Goal: Book appointment/travel/reservation

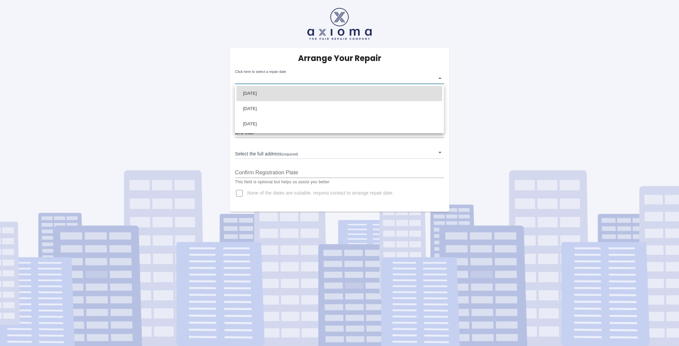
click at [288, 78] on body "Arrange Your Repair Click here to select a repair date ​ Phone Number   * 07585…" at bounding box center [339, 173] width 679 height 346
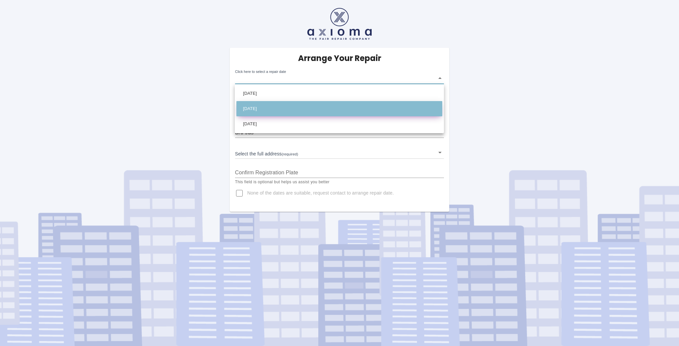
click at [279, 110] on li "[DATE]" at bounding box center [339, 108] width 206 height 15
type input "[DATE]T00:00:00.000Z"
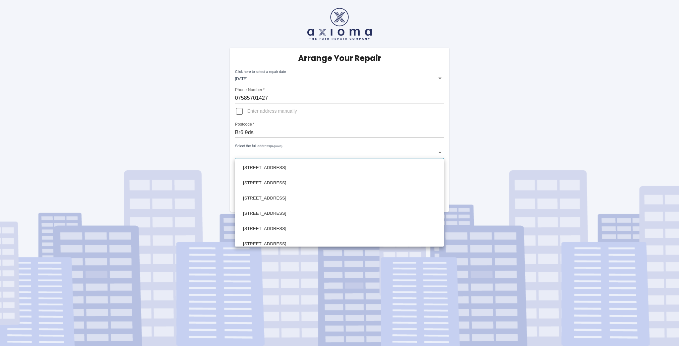
click at [265, 150] on body "Arrange Your Repair Click here to select a repair date [DATE] [DATE]T00:00:00.0…" at bounding box center [339, 173] width 679 height 346
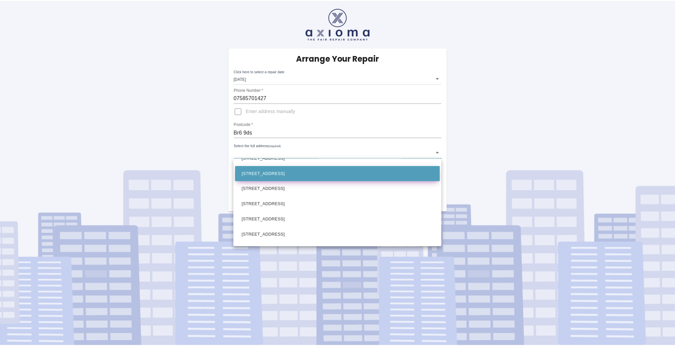
scroll to position [27, 0]
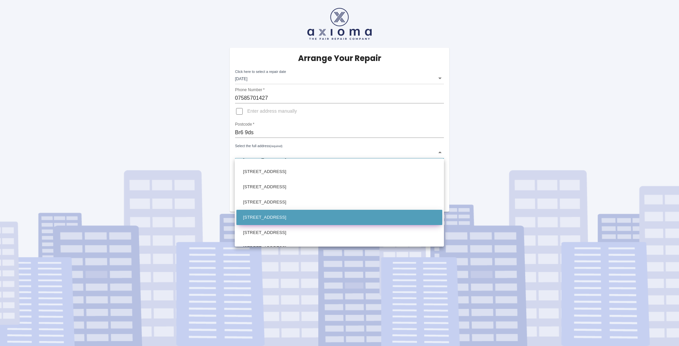
click at [267, 216] on li "[STREET_ADDRESS]" at bounding box center [339, 217] width 206 height 15
type input "[STREET_ADDRESS]"
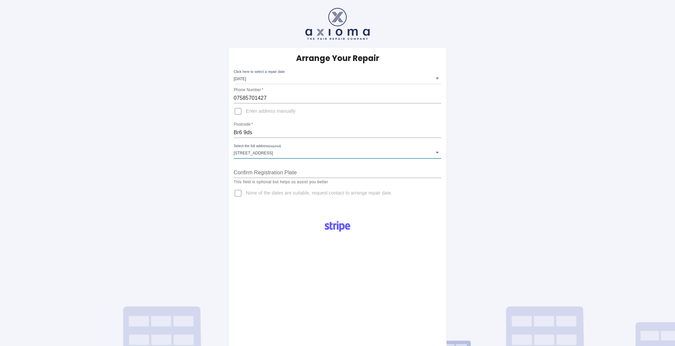
click at [263, 169] on input "Confirm Registration Plate" at bounding box center [338, 173] width 208 height 11
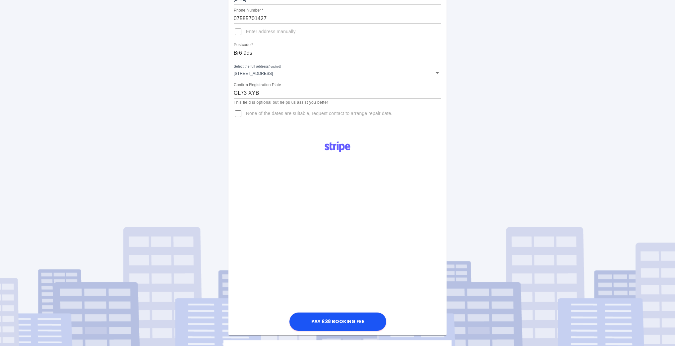
type input "GL73 XYB"
click at [277, 312] on div "Pay £38 Booking Fee" at bounding box center [338, 234] width 219 height 197
click at [338, 328] on button "Pay £38 Booking Fee" at bounding box center [338, 322] width 97 height 18
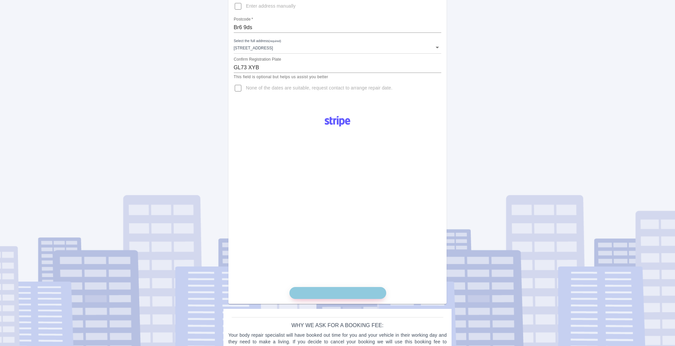
scroll to position [129, 0]
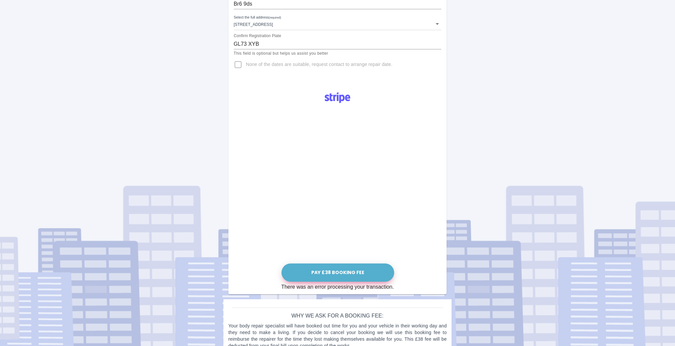
click at [347, 276] on button "Pay £38 Booking Fee" at bounding box center [338, 273] width 113 height 18
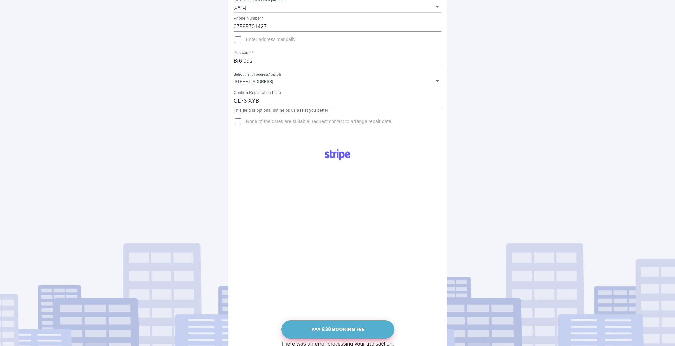
scroll to position [0, 0]
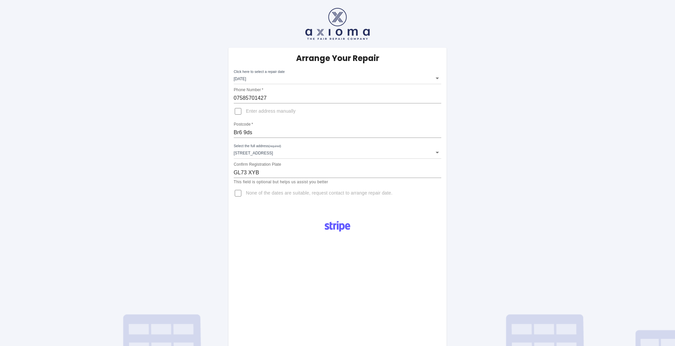
click at [246, 131] on input "Br6 9ds" at bounding box center [338, 132] width 208 height 11
type input "BR6 9DS"
type input "14 Goddington Lane Orpington Kent"
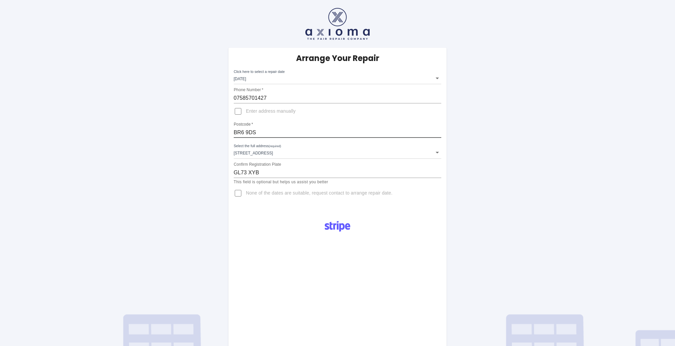
click at [247, 172] on input "GL73 XYB" at bounding box center [338, 173] width 208 height 11
type input "GL73XYB"
click at [233, 211] on div "Arrange Your Repair Click here to select a repair date Mon Sep 22 2025 2025-09-…" at bounding box center [338, 130] width 219 height 164
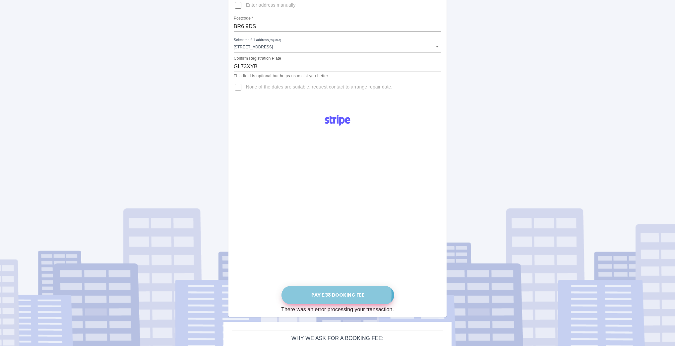
click at [340, 295] on button "Pay £38 Booking Fee" at bounding box center [338, 295] width 113 height 18
